Goal: Task Accomplishment & Management: Use online tool/utility

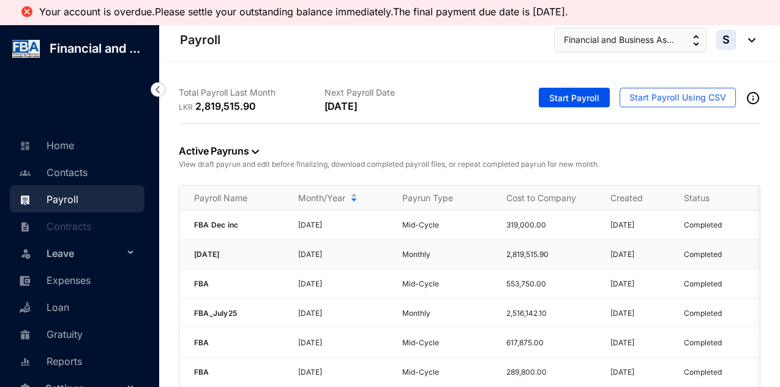
click at [459, 257] on p "Monthly" at bounding box center [446, 254] width 89 height 12
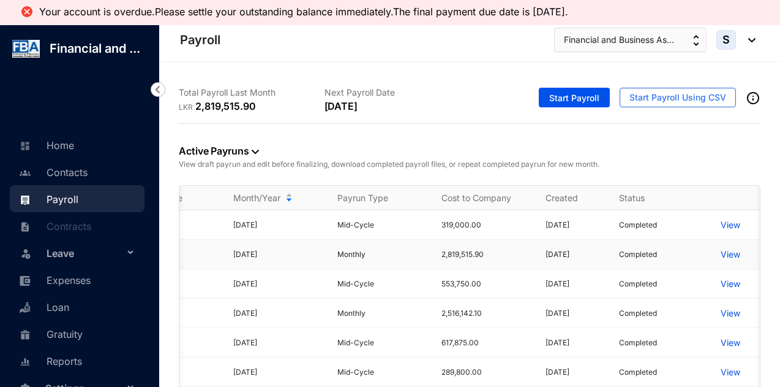
scroll to position [0, 74]
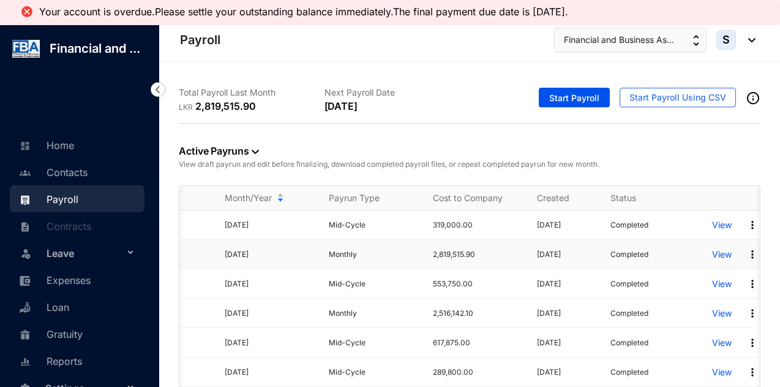
click at [730, 254] on p "View" at bounding box center [722, 254] width 20 height 12
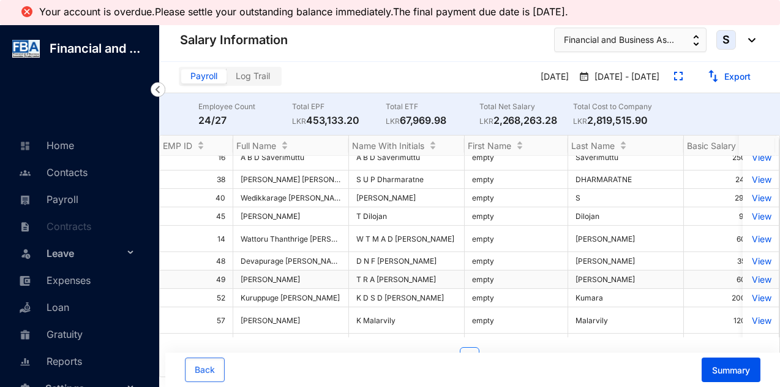
scroll to position [123, 0]
click at [718, 366] on span "Summary" at bounding box center [731, 370] width 38 height 12
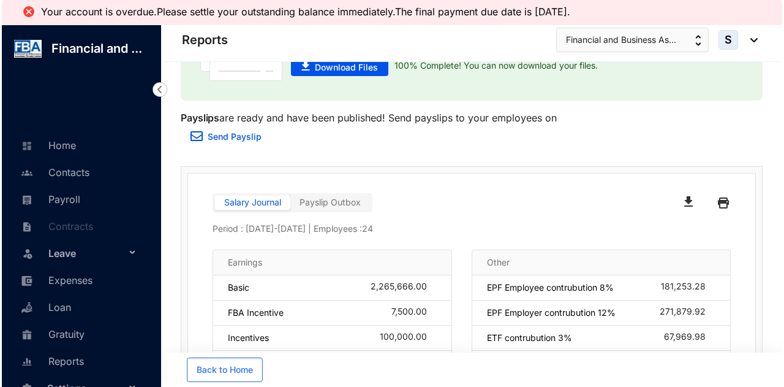
scroll to position [123, 0]
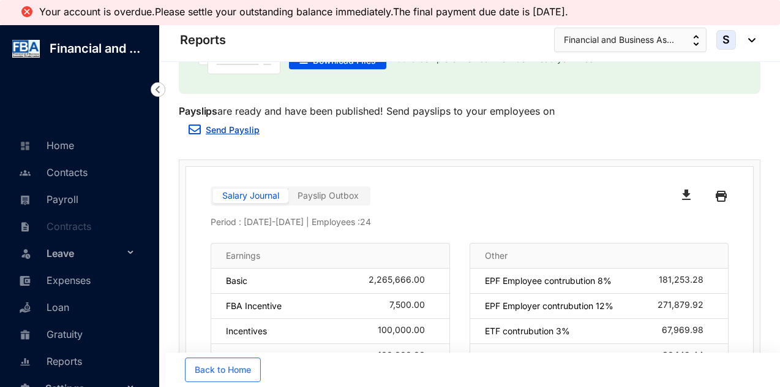
click at [230, 135] on link "Send Payslip" at bounding box center [233, 129] width 54 height 10
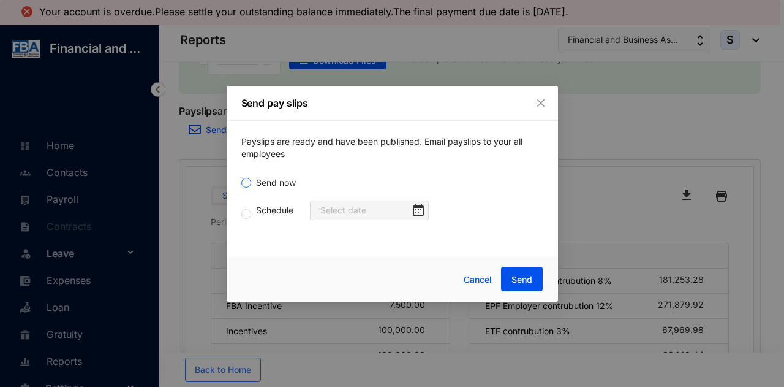
click at [272, 178] on span "Send now" at bounding box center [276, 182] width 50 height 13
click at [251, 178] on input "Send now" at bounding box center [246, 183] width 10 height 10
radio input "true"
click at [516, 278] on span "Send" at bounding box center [522, 279] width 21 height 12
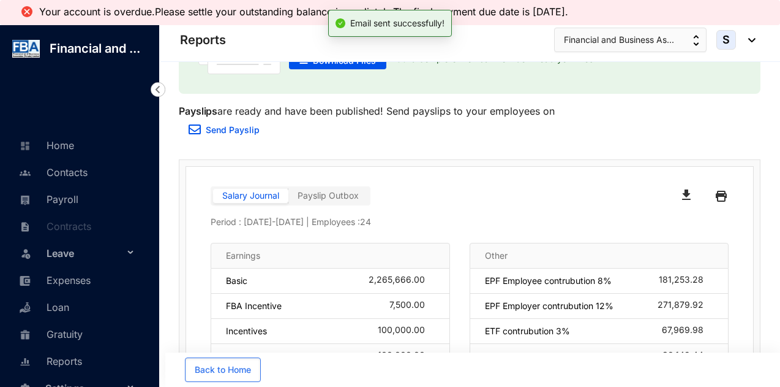
click at [537, 105] on div "The files have been generated successfully! This zip file contains the bulk ban…" at bounding box center [470, 48] width 582 height 189
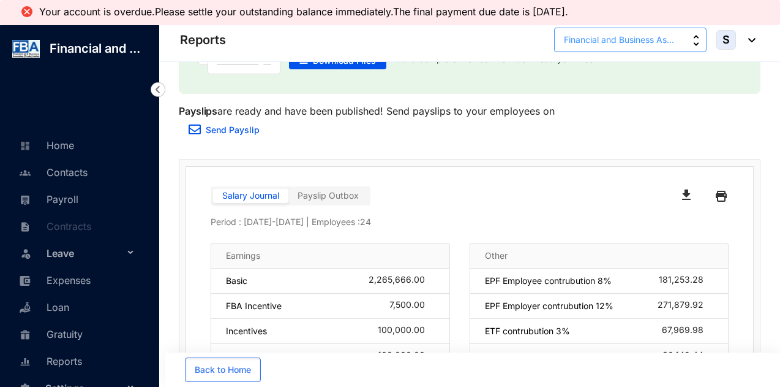
click at [599, 48] on button "Financial and Business As..." at bounding box center [630, 40] width 153 height 25
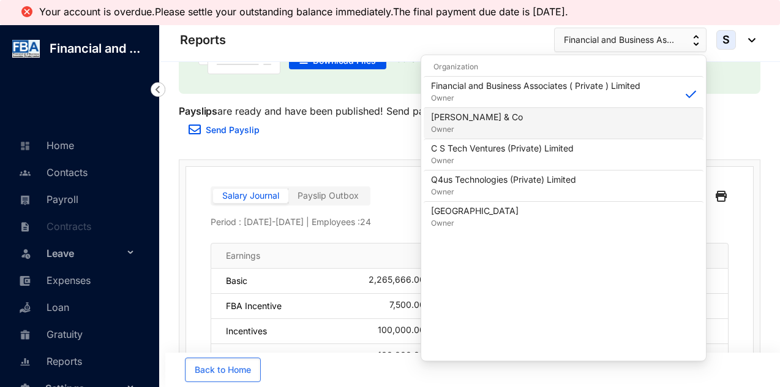
click at [480, 117] on p "[PERSON_NAME] & Co" at bounding box center [477, 117] width 92 height 12
